Goal: Task Accomplishment & Management: Complete application form

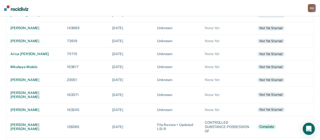
scroll to position [150, 0]
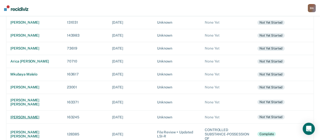
click at [22, 115] on div "[PERSON_NAME]" at bounding box center [34, 117] width 48 height 4
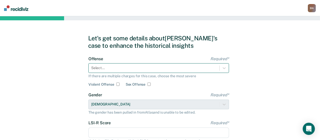
click at [171, 69] on div "Offense Required* Select... If there are multiple charges for this case, choose…" at bounding box center [158, 71] width 141 height 30
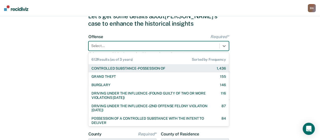
scroll to position [23, 0]
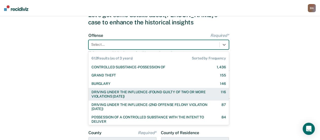
click at [182, 95] on div "DRIVING UNDER THE INFLUENCE-(FOUND GUILTY OF TWO OR MORE VIOLATIONS [DATE])" at bounding box center [151, 94] width 120 height 9
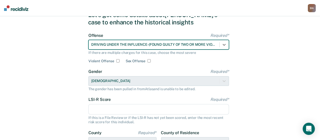
click at [106, 110] on input "LSI-R Score Required*" at bounding box center [158, 109] width 141 height 11
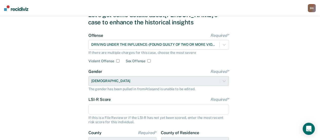
type input "17"
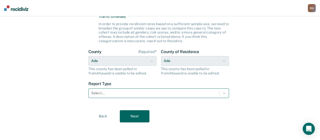
scroll to position [148, 0]
drag, startPoint x: 144, startPoint y: 93, endPoint x: 148, endPoint y: 93, distance: 4.3
click at [146, 93] on div at bounding box center [154, 92] width 126 height 5
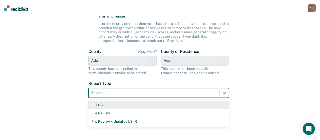
click at [116, 105] on div "Full PSI" at bounding box center [158, 105] width 141 height 8
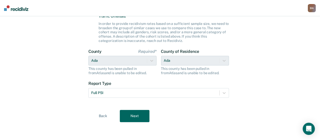
click at [137, 117] on button "Next" at bounding box center [135, 116] width 30 height 12
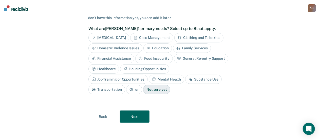
click at [127, 115] on button "Next" at bounding box center [135, 116] width 30 height 12
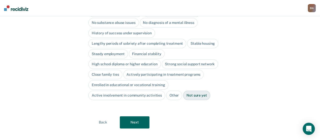
click at [137, 116] on button "Next" at bounding box center [135, 122] width 30 height 12
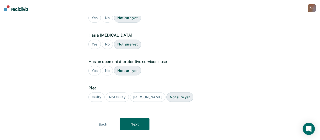
click at [137, 118] on button "Next" at bounding box center [135, 124] width 30 height 12
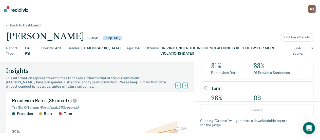
scroll to position [111, 0]
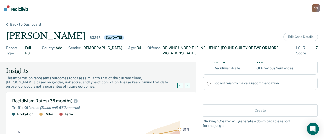
click at [207, 84] on div "I do not wish to make a recommendation" at bounding box center [260, 82] width 115 height 13
radio input "true"
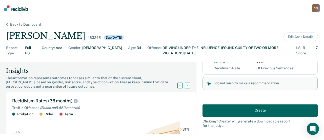
click at [246, 112] on button "Create" at bounding box center [260, 110] width 115 height 12
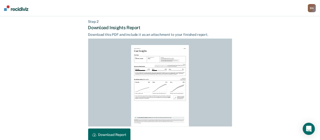
scroll to position [149, 0]
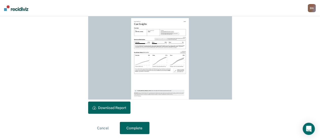
click at [111, 109] on button "Download Report" at bounding box center [109, 107] width 42 height 12
click at [139, 127] on button "Complete" at bounding box center [135, 128] width 30 height 12
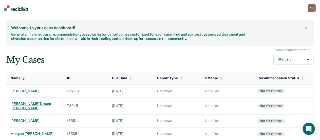
click at [32, 102] on div "[PERSON_NAME] dream [PERSON_NAME]" at bounding box center [34, 105] width 48 height 9
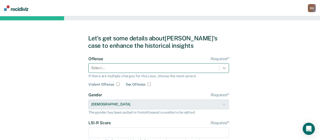
click at [224, 67] on div at bounding box center [224, 67] width 9 height 9
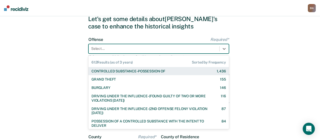
scroll to position [23, 0]
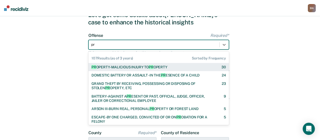
type input "p"
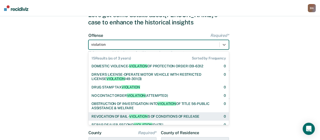
scroll to position [93, 0]
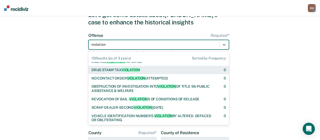
type input "violation"
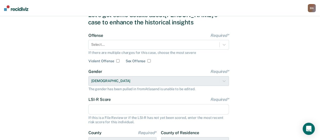
drag, startPoint x: 287, startPoint y: 41, endPoint x: 242, endPoint y: 3, distance: 58.8
click at [288, 41] on div "Let's get some details about [PERSON_NAME]'s case to enhance the historical ins…" at bounding box center [160, 107] width 320 height 228
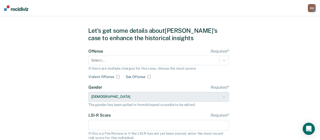
scroll to position [0, 0]
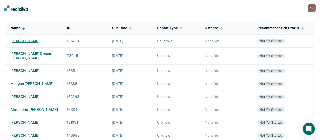
scroll to position [65, 0]
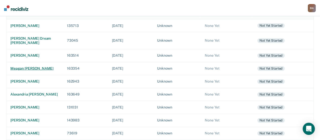
click at [35, 66] on div "meagan [PERSON_NAME]" at bounding box center [34, 68] width 48 height 4
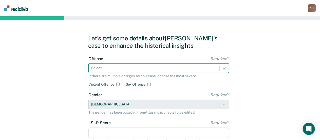
click at [227, 68] on div at bounding box center [224, 67] width 9 height 9
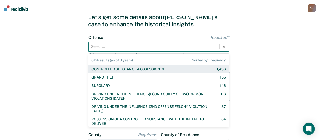
scroll to position [23, 0]
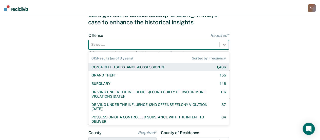
click at [154, 68] on div "CONTROLLED SUBSTANCE-POSSESSION OF" at bounding box center [128, 67] width 74 height 4
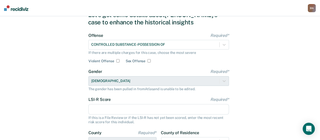
click at [111, 111] on input "LSI-R Score Required*" at bounding box center [158, 109] width 141 height 11
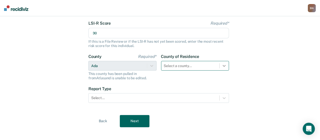
type input "30"
click at [226, 66] on div "Select a county..." at bounding box center [195, 66] width 68 height 10
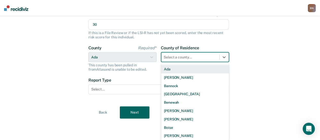
click at [196, 71] on div "Ada" at bounding box center [195, 69] width 68 height 8
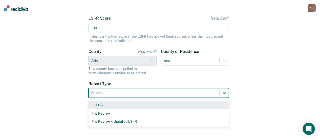
click at [227, 93] on div at bounding box center [224, 92] width 9 height 9
click at [202, 100] on div "Full PSI File Review File Review + Updated LSI-R" at bounding box center [158, 113] width 141 height 27
click at [144, 104] on div "Full PSI" at bounding box center [158, 105] width 141 height 8
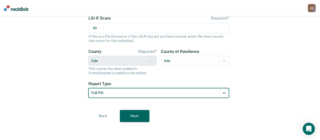
click at [134, 116] on button "Next" at bounding box center [135, 116] width 30 height 12
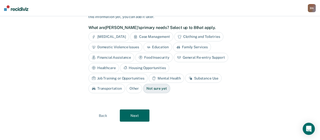
scroll to position [41, 0]
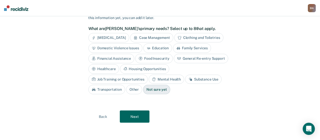
click at [136, 115] on button "Next" at bounding box center [135, 116] width 30 height 12
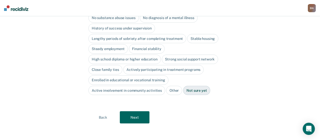
click at [136, 115] on button "Next" at bounding box center [135, 117] width 30 height 12
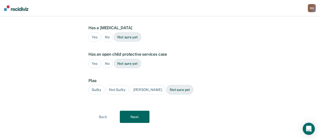
click at [136, 115] on button "Next" at bounding box center [135, 116] width 30 height 12
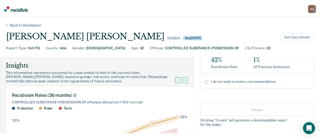
scroll to position [106, 0]
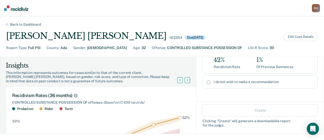
click at [207, 82] on input "I do not wish to make a recommendation" at bounding box center [209, 82] width 4 height 4
radio input "true"
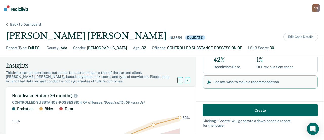
click at [242, 111] on button "Create" at bounding box center [260, 110] width 115 height 12
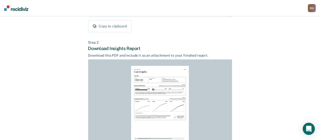
scroll to position [149, 0]
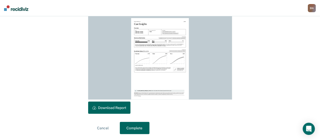
click at [104, 106] on button "Download Report" at bounding box center [109, 107] width 42 height 12
click at [137, 130] on button "Complete" at bounding box center [135, 128] width 30 height 12
click at [136, 126] on button "Complete" at bounding box center [135, 128] width 30 height 12
